Goal: Task Accomplishment & Management: Manage account settings

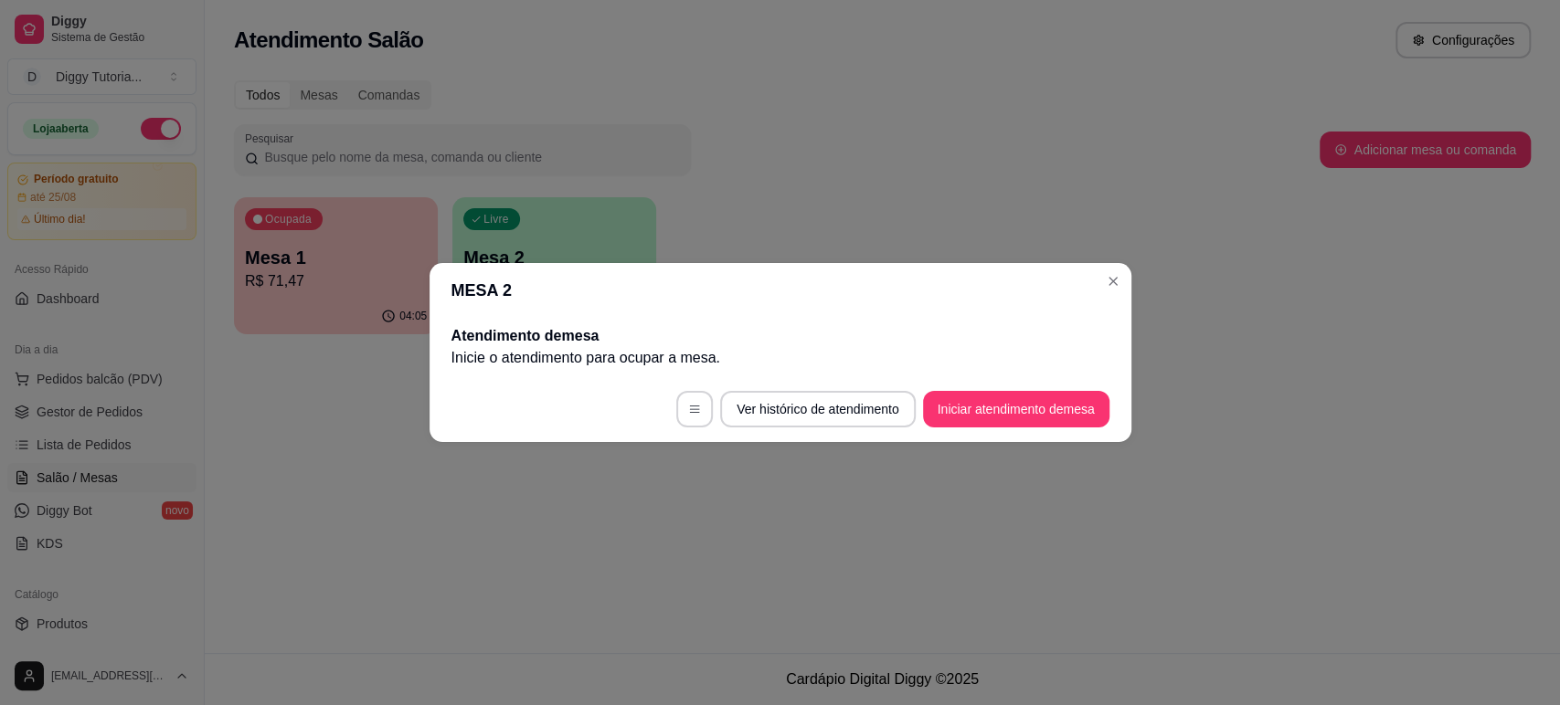
scroll to position [128, 0]
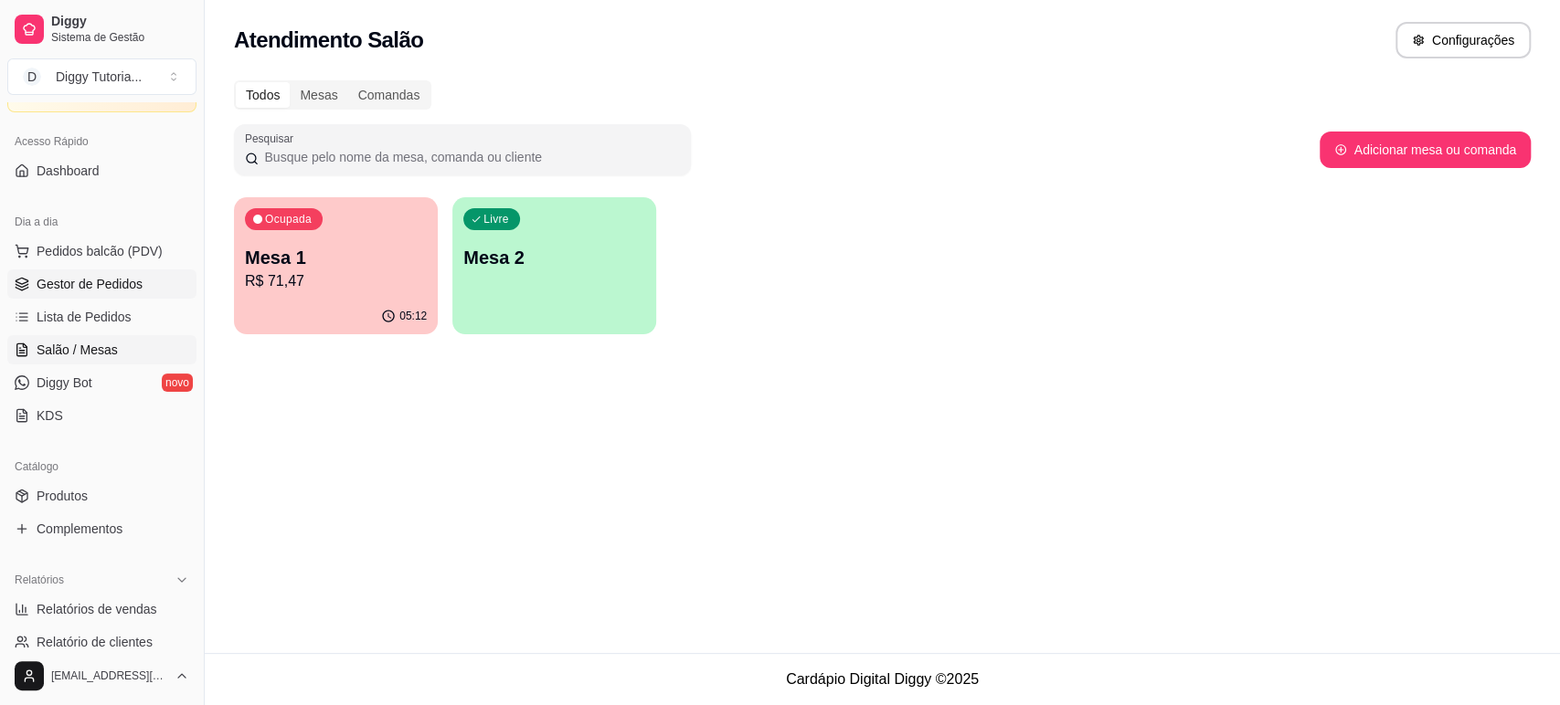
click at [96, 275] on span "Gestor de Pedidos" at bounding box center [90, 284] width 106 height 18
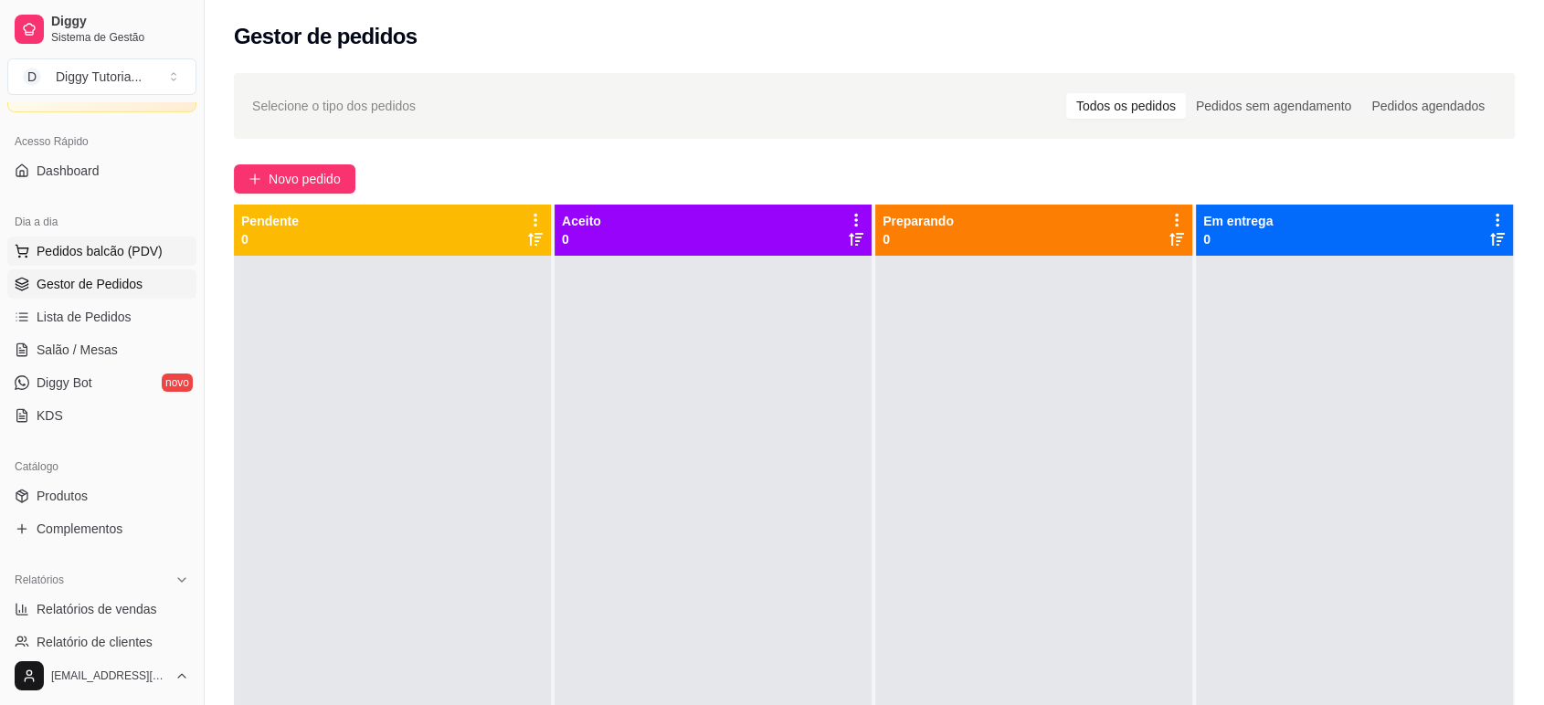
click at [102, 245] on span "Pedidos balcão (PDV)" at bounding box center [100, 251] width 126 height 18
click at [90, 342] on span "Salão / Mesas" at bounding box center [77, 350] width 81 height 18
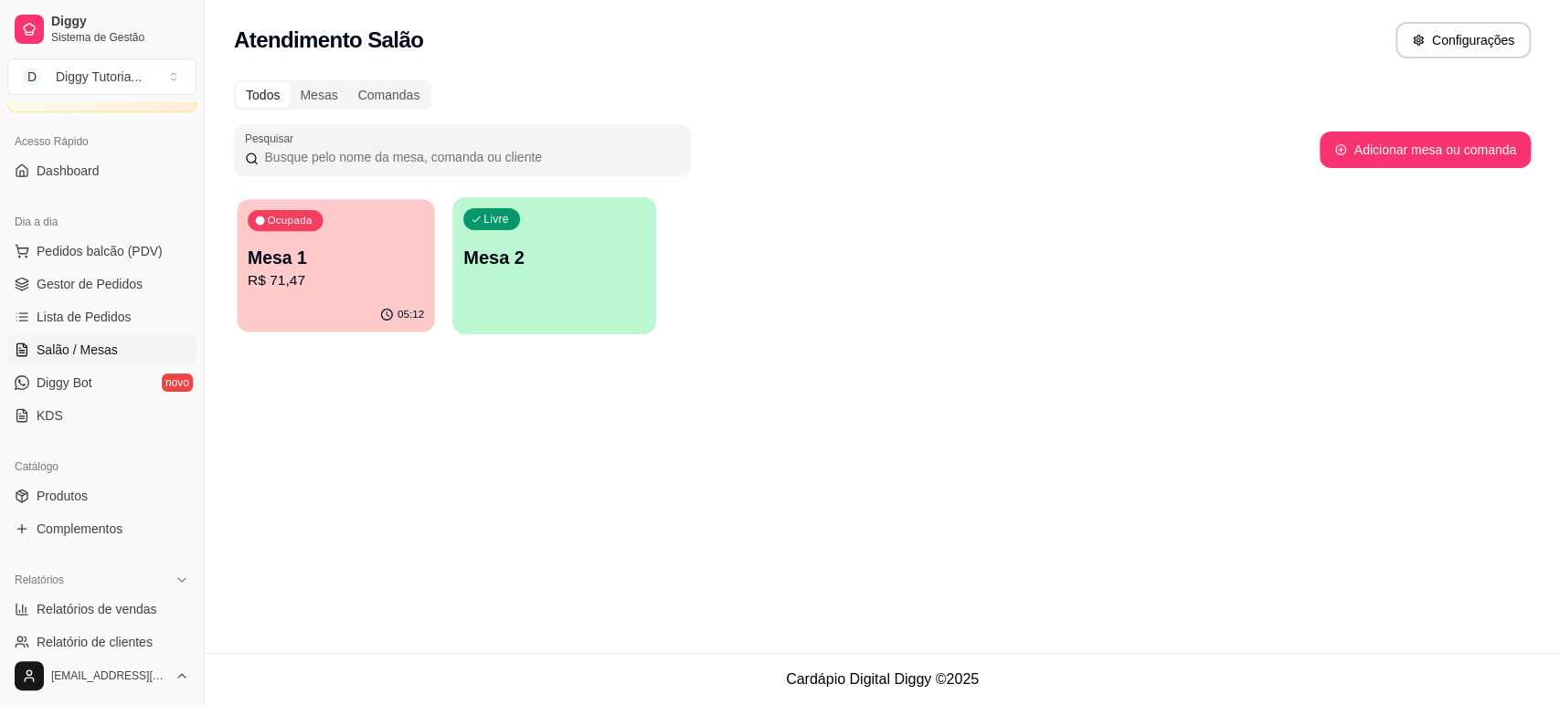
click at [355, 305] on div "05:12" at bounding box center [335, 315] width 197 height 35
click at [380, 267] on p "Mesa 1" at bounding box center [336, 258] width 176 height 25
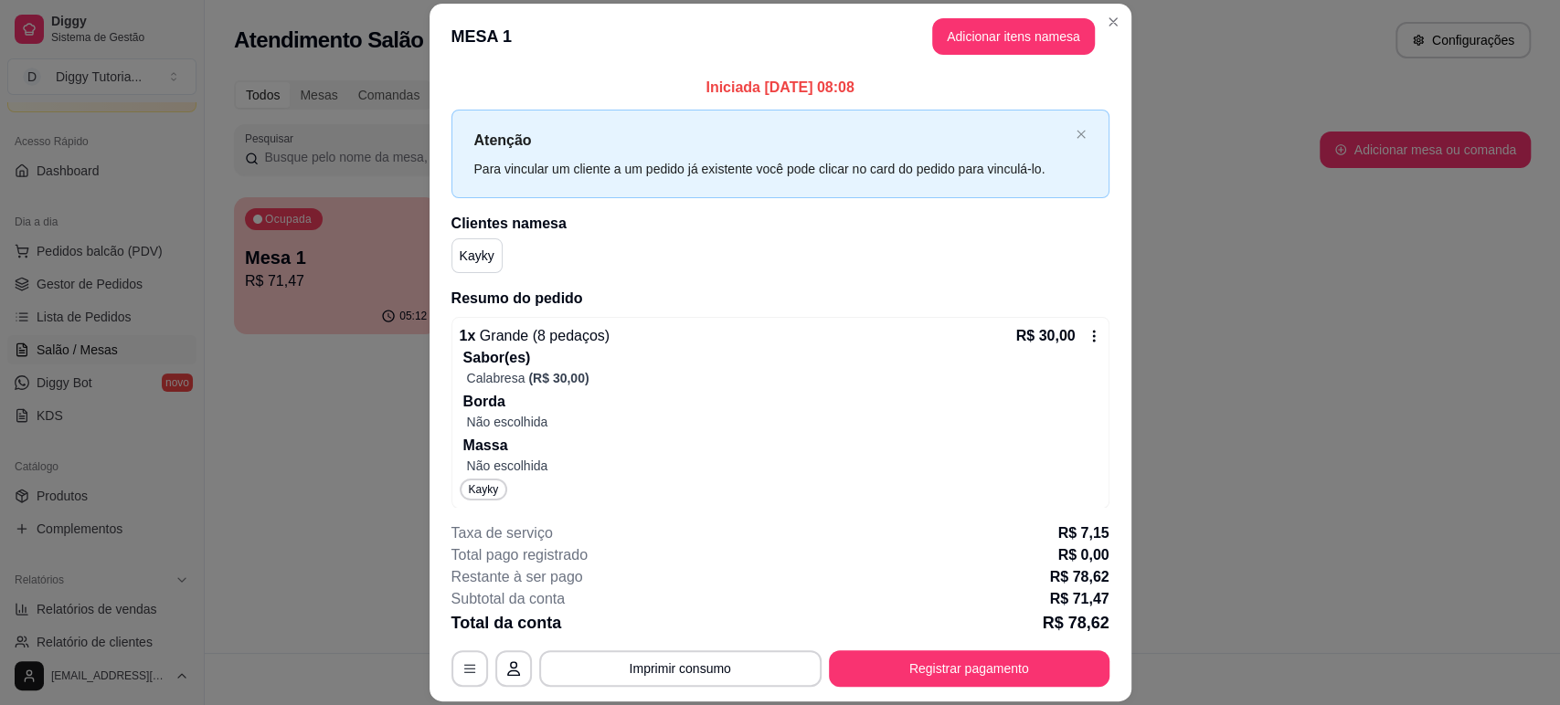
click at [997, 6] on header "MESA 1 Adicionar itens na mesa" at bounding box center [781, 37] width 702 height 66
click at [992, 27] on button "Adicionar itens na mesa" at bounding box center [1013, 36] width 157 height 36
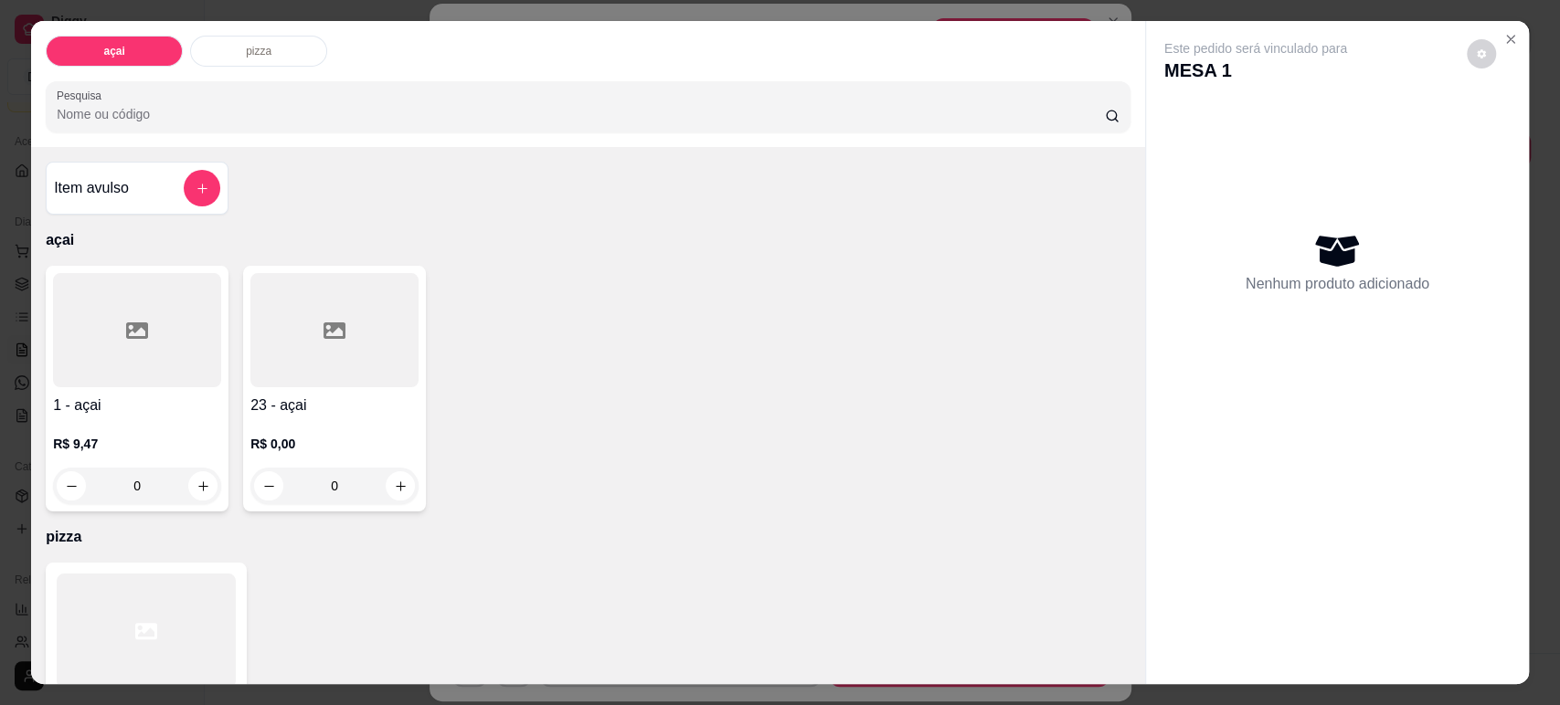
click at [183, 482] on div "0" at bounding box center [137, 486] width 168 height 37
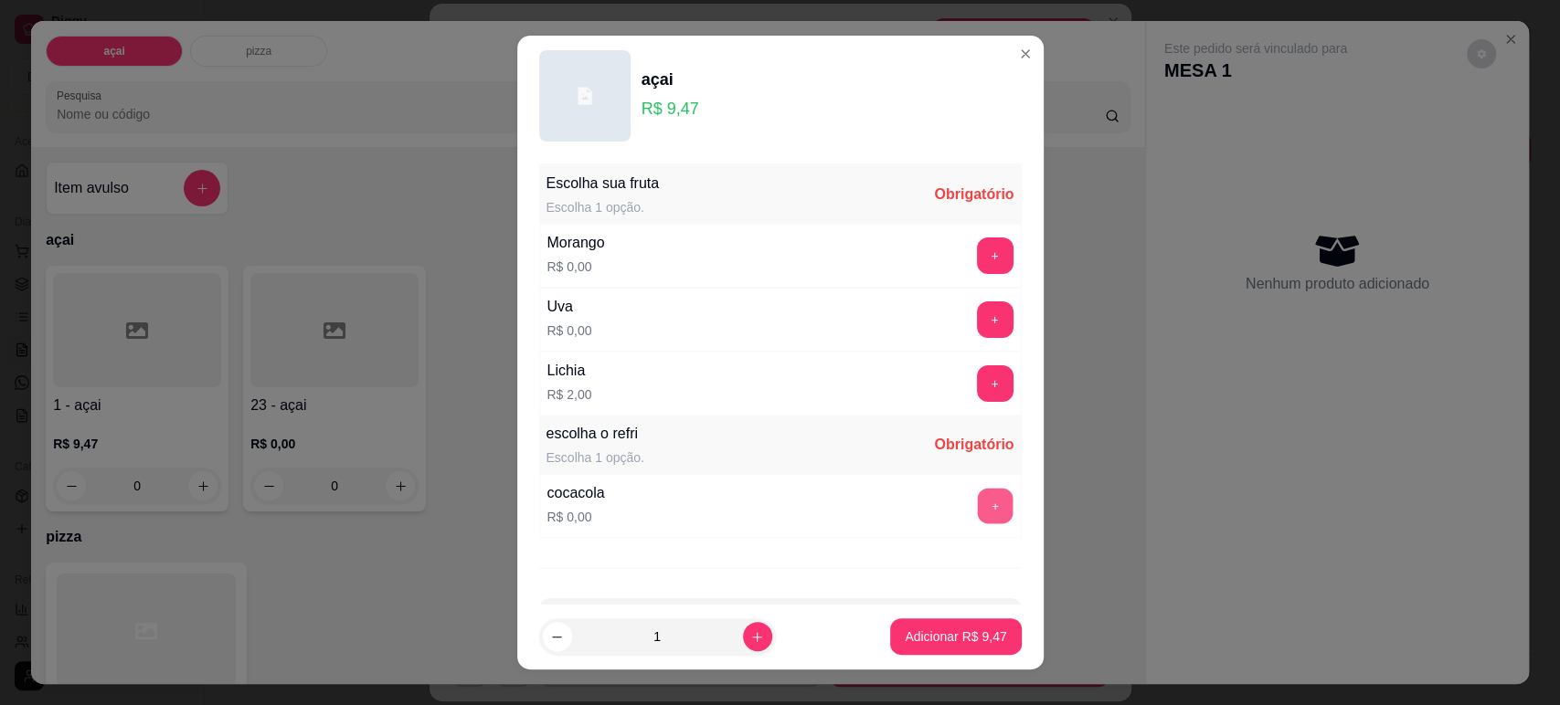
click at [977, 510] on button "+" at bounding box center [995, 506] width 36 height 36
click at [977, 377] on button "+" at bounding box center [995, 384] width 37 height 37
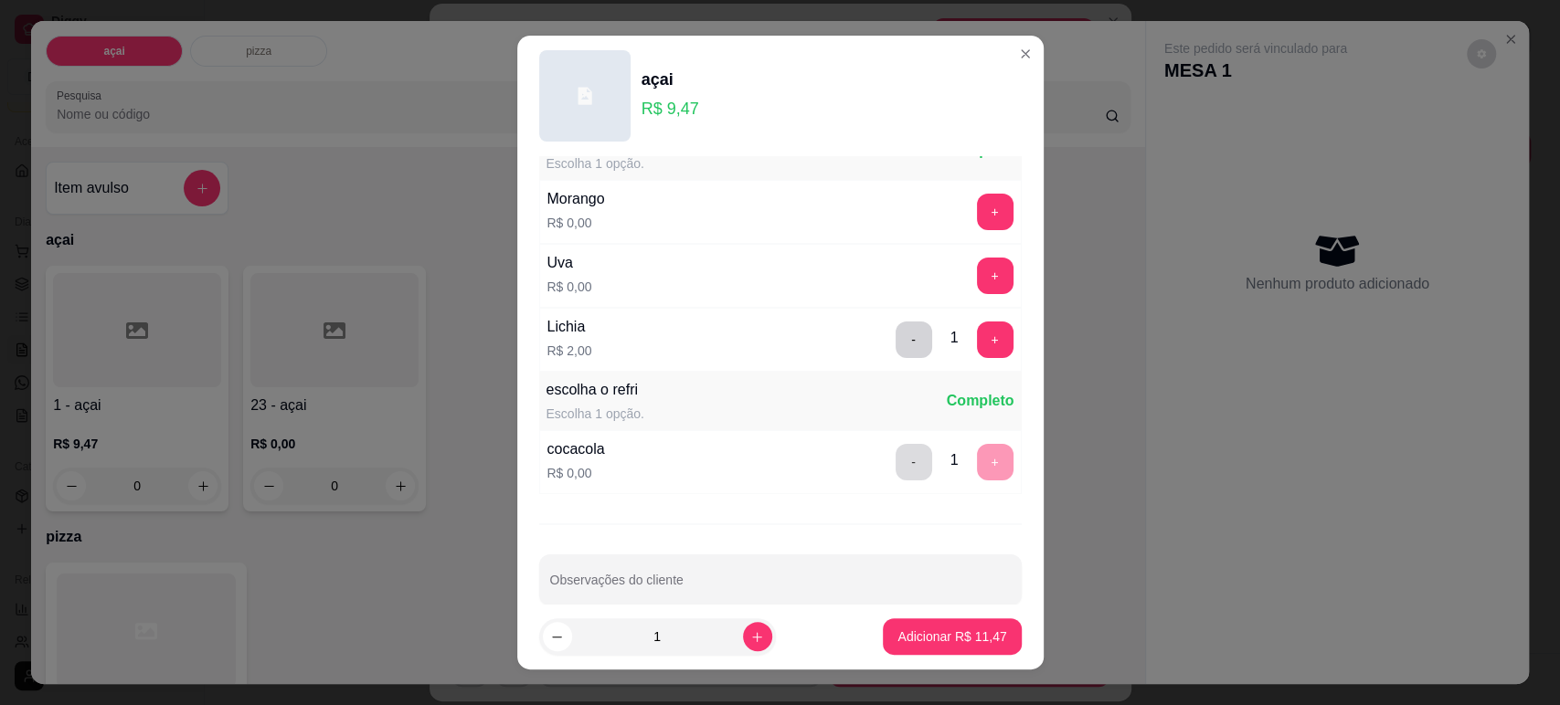
scroll to position [68, 0]
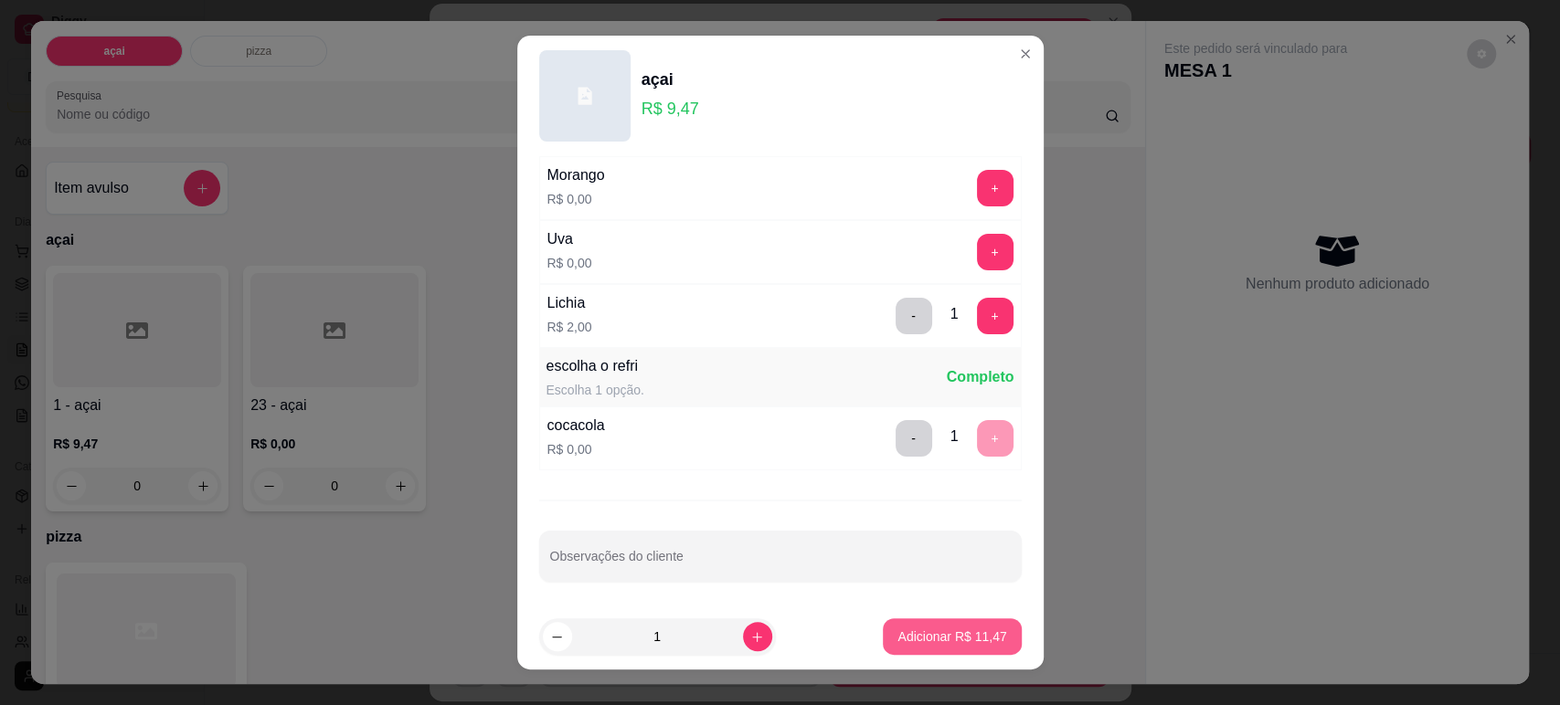
click at [921, 621] on button "Adicionar R$ 11,47" at bounding box center [952, 637] width 138 height 37
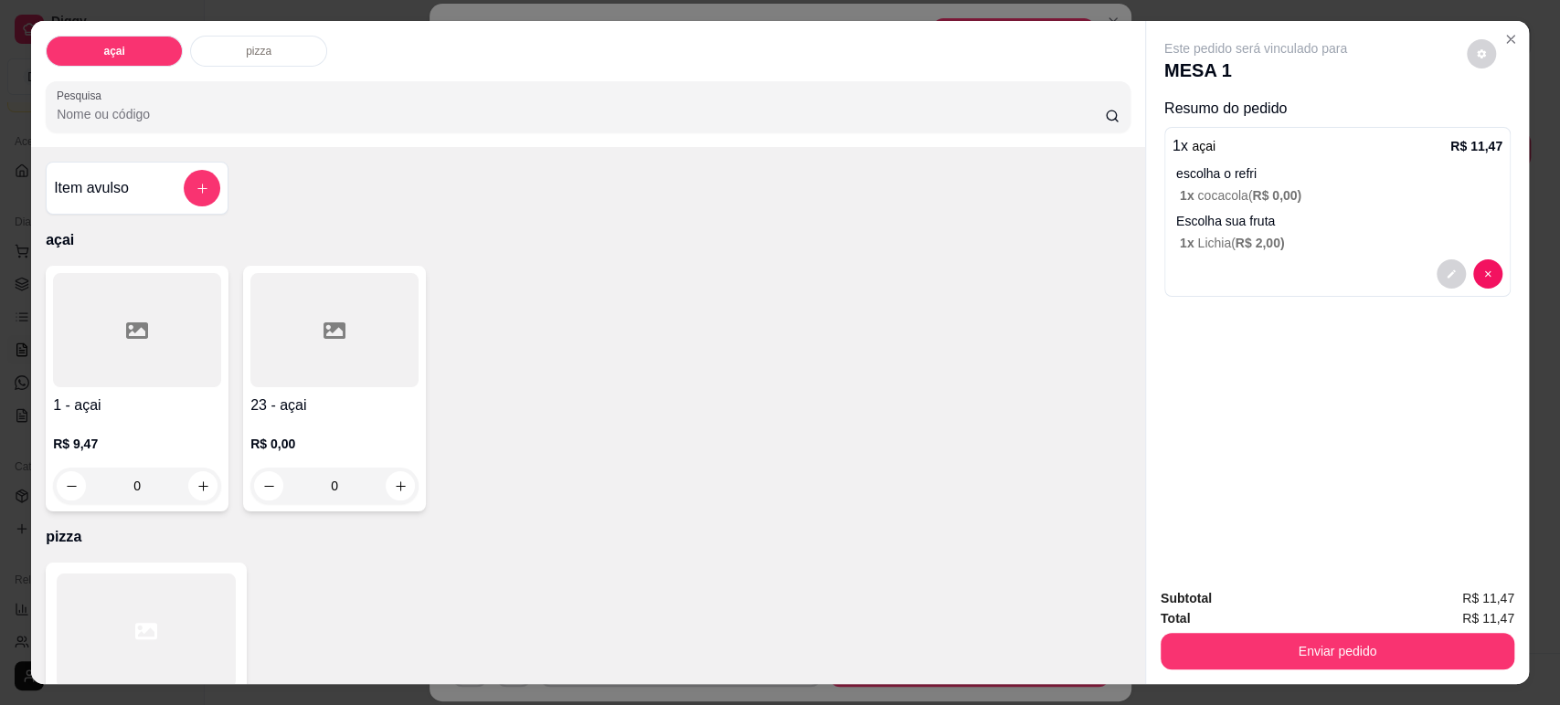
click at [1284, 142] on div "1 x açai R$ 11,47" at bounding box center [1337, 146] width 330 height 22
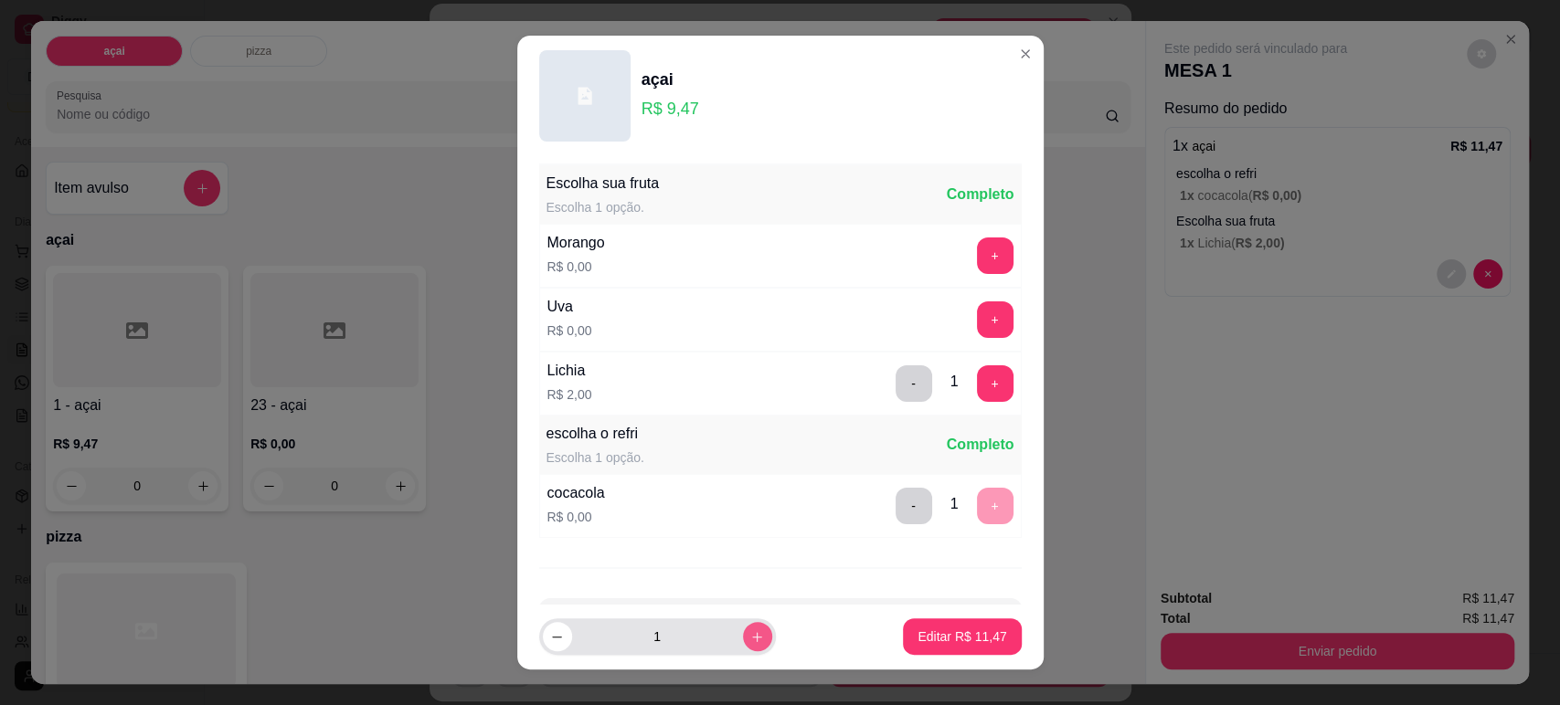
click at [750, 642] on icon "increase-product-quantity" at bounding box center [757, 638] width 14 height 14
type input "2"
click at [987, 618] on footer "2 Editar R$ 22,94" at bounding box center [780, 637] width 526 height 66
click at [966, 632] on p "Editar R$ 22,94" at bounding box center [962, 637] width 89 height 18
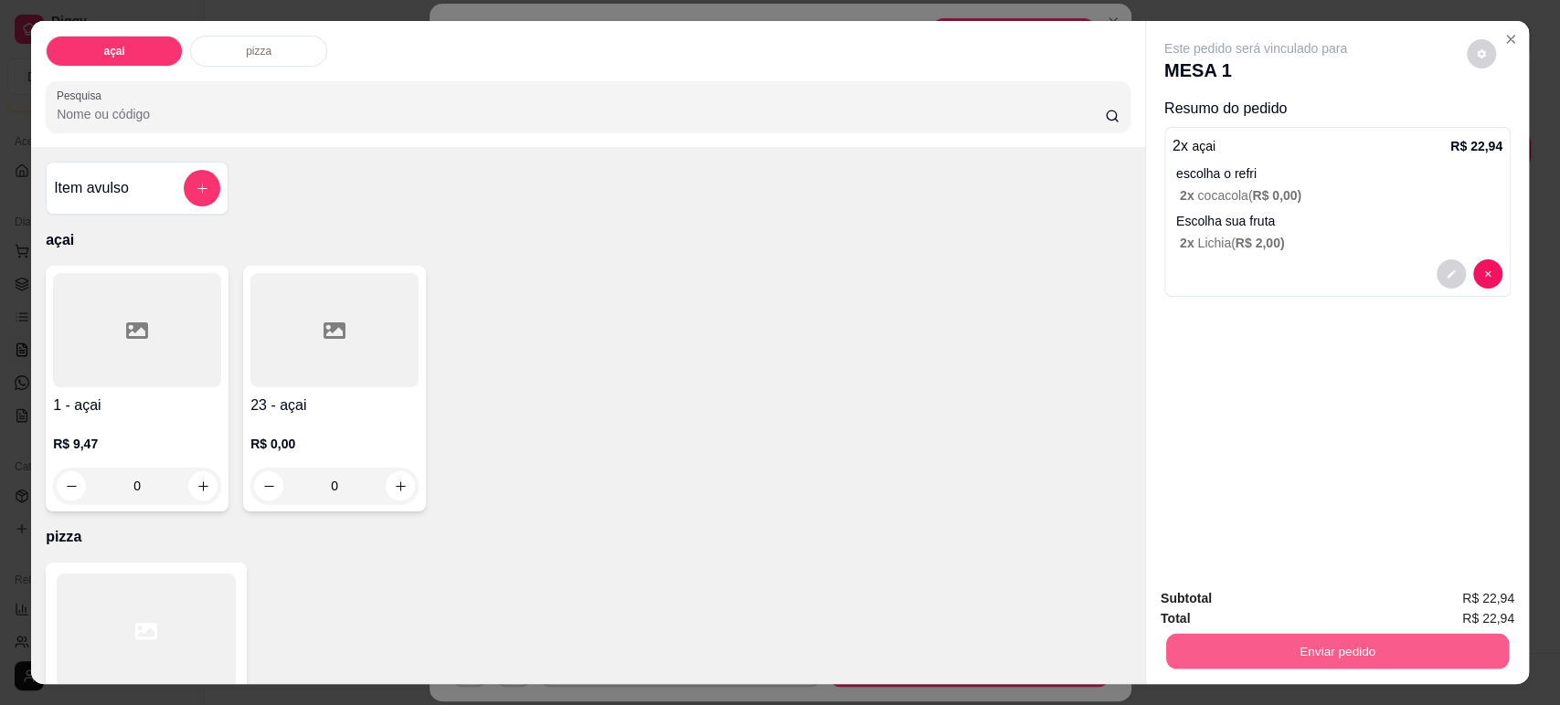
click at [1245, 649] on button "Enviar pedido" at bounding box center [1337, 651] width 343 height 36
click at [1340, 604] on button "Não registrar e enviar pedido" at bounding box center [1276, 606] width 190 height 35
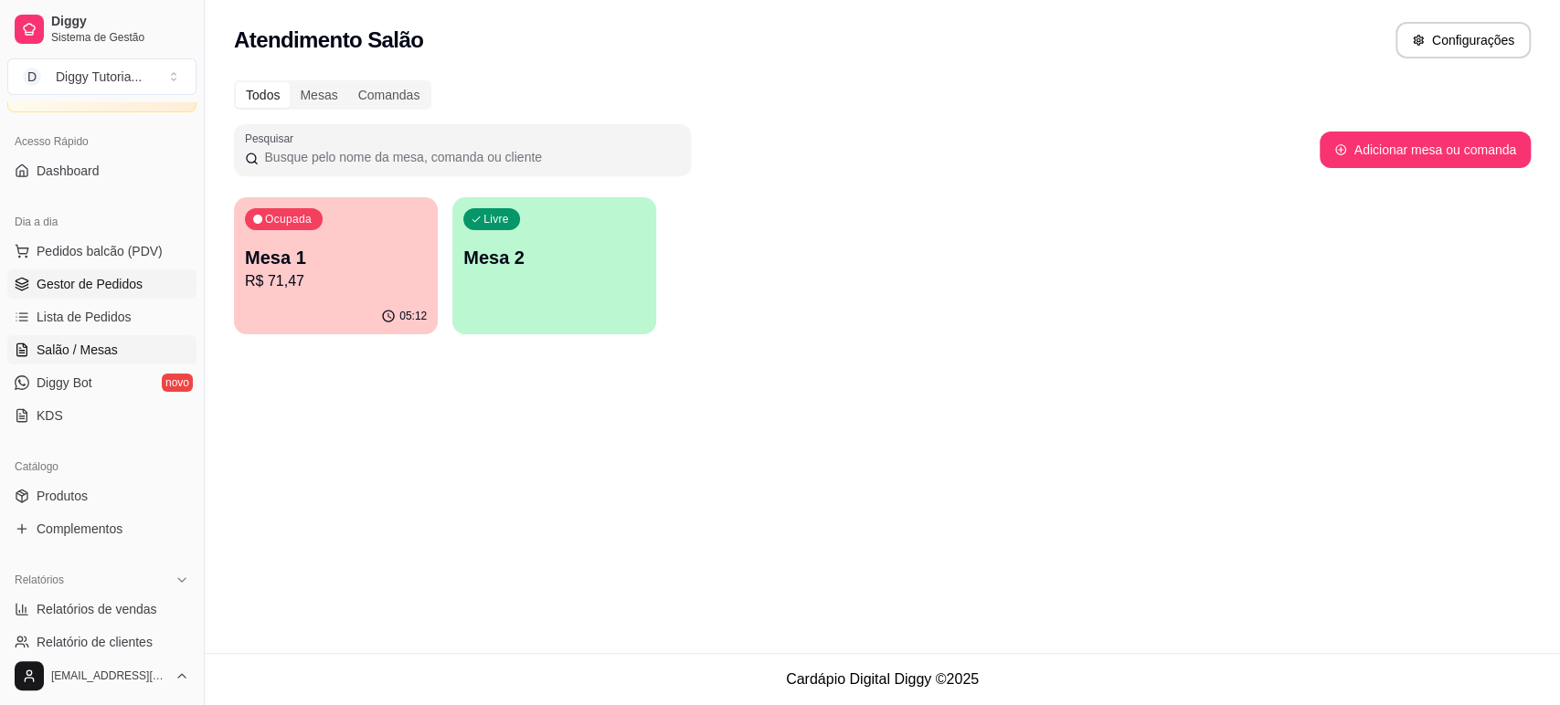
click at [76, 275] on span "Gestor de Pedidos" at bounding box center [90, 284] width 106 height 18
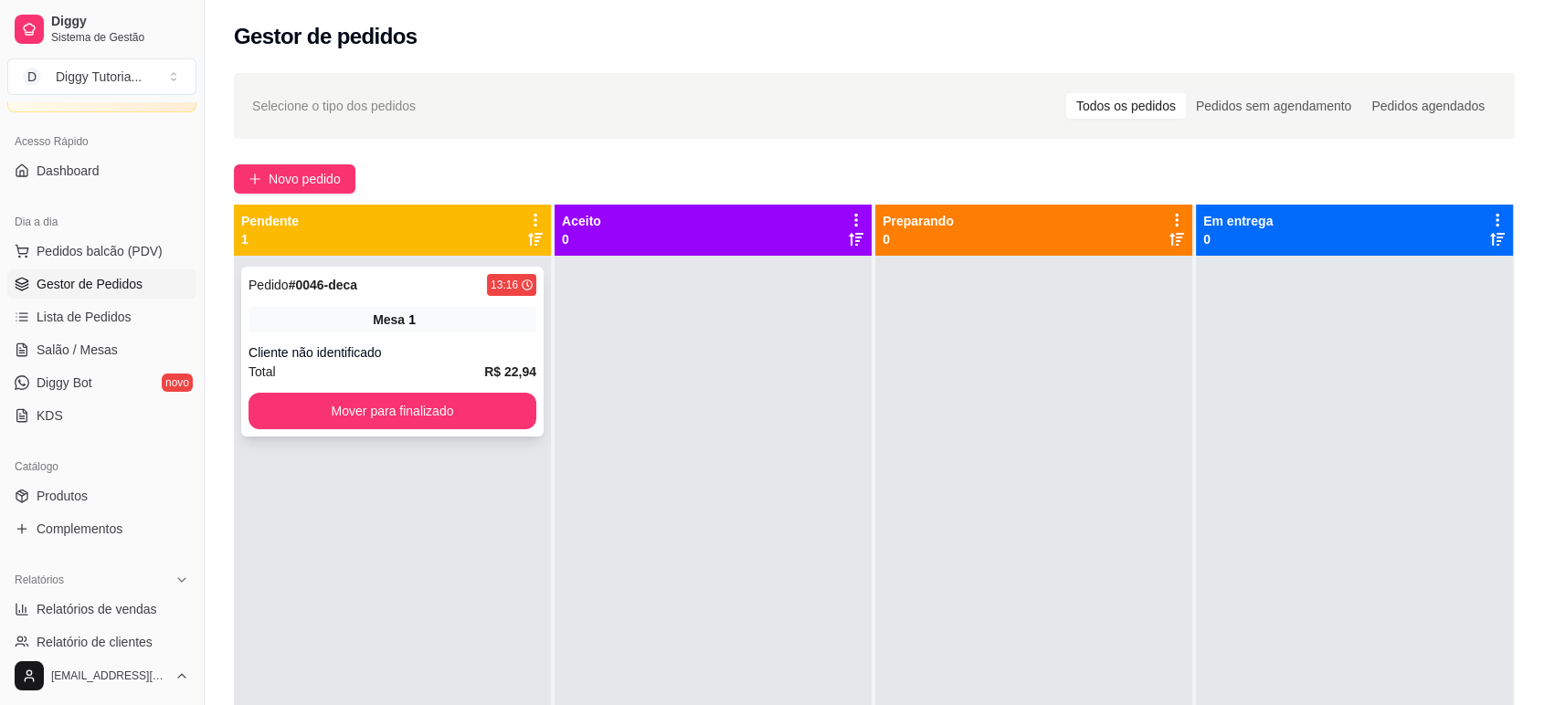
click at [440, 339] on div "Pedido # 0046-deca 13:16 Mesa 1 Cliente não identificado Total R$ 22,94 Mover p…" at bounding box center [392, 352] width 302 height 170
click at [385, 330] on div "Mesa 1" at bounding box center [393, 320] width 288 height 26
click at [93, 313] on span "Lista de Pedidos" at bounding box center [84, 317] width 95 height 18
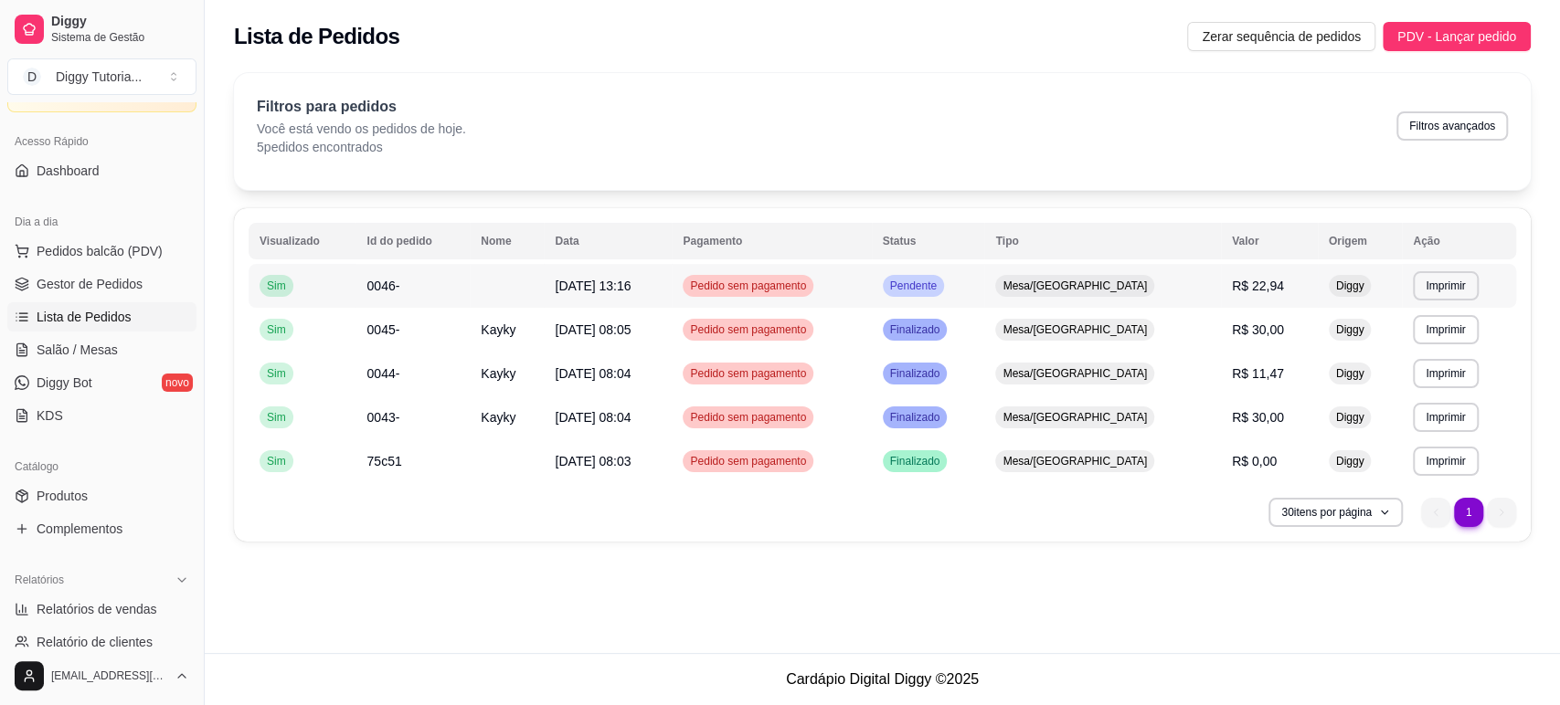
click at [433, 293] on td "0046-" at bounding box center [412, 286] width 114 height 44
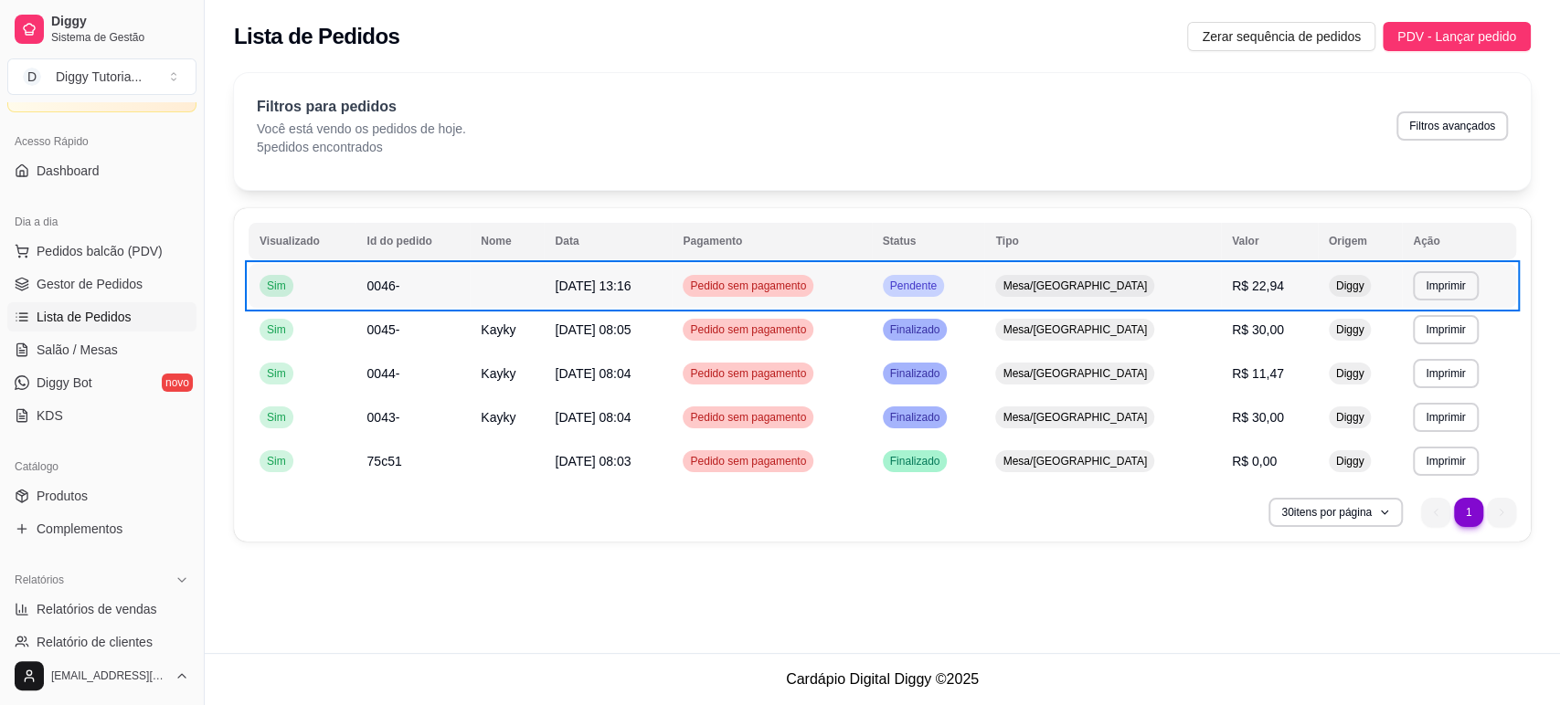
click at [535, 283] on td at bounding box center [507, 286] width 74 height 44
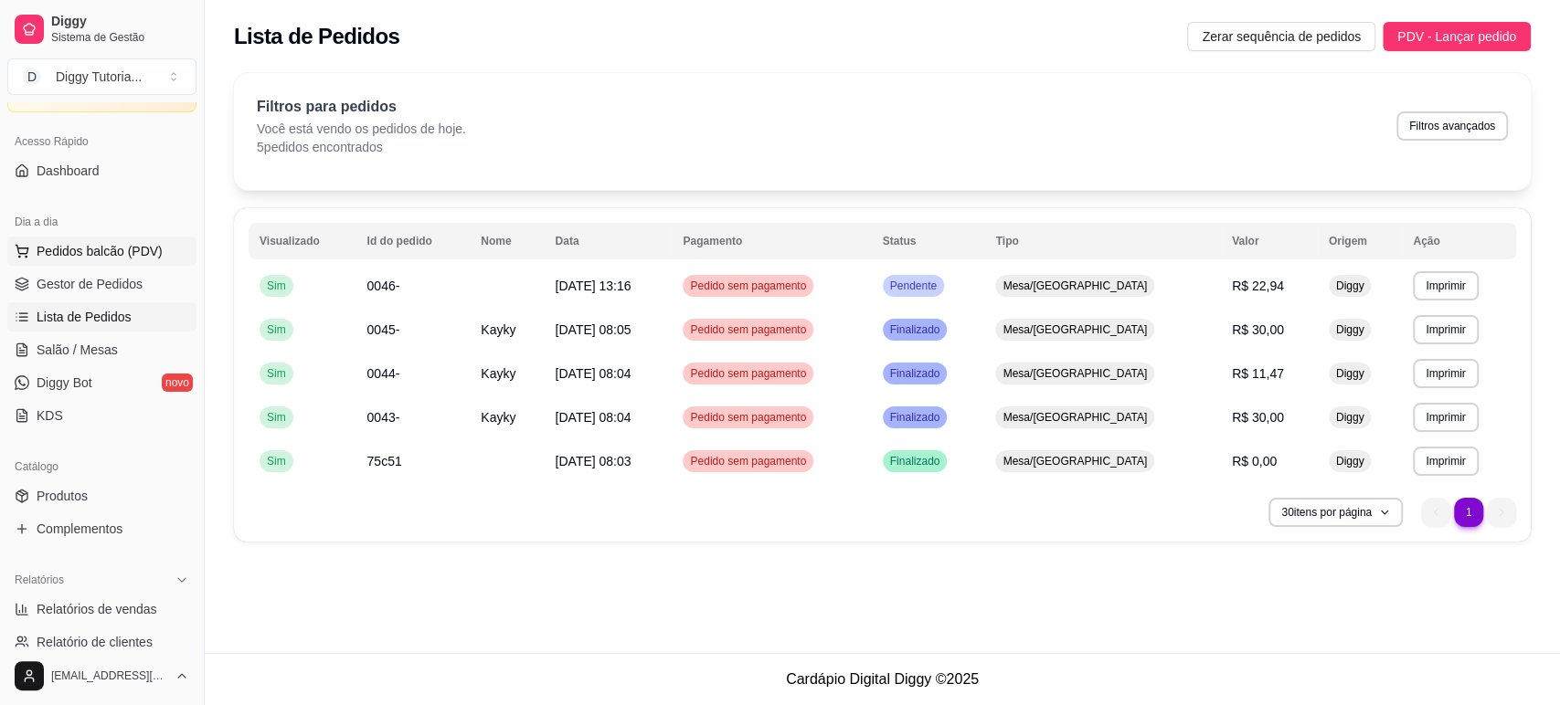
click at [89, 252] on span "Pedidos balcão (PDV)" at bounding box center [100, 251] width 126 height 18
